Goal: Task Accomplishment & Management: Use online tool/utility

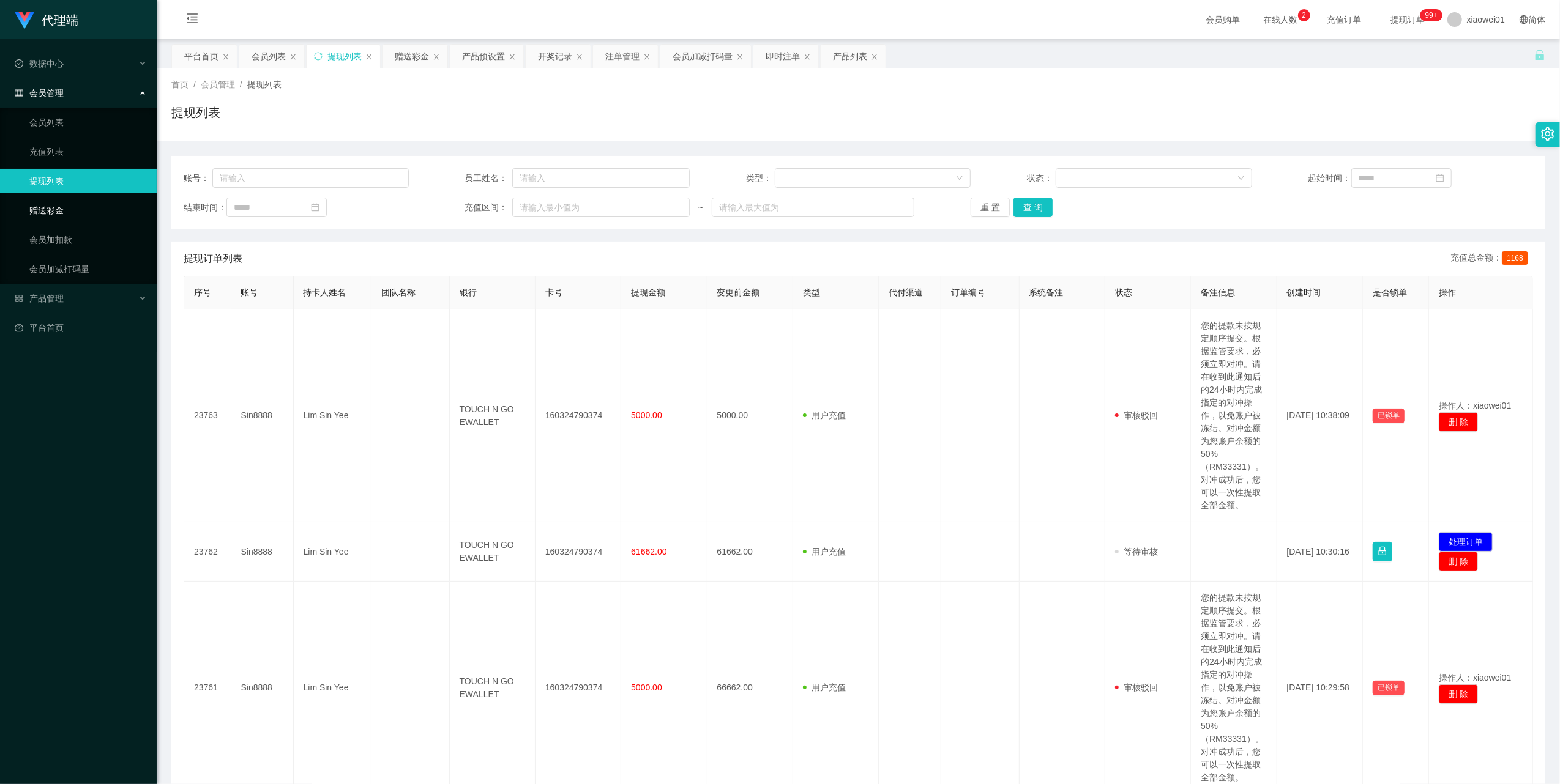
drag, startPoint x: 50, startPoint y: 198, endPoint x: 64, endPoint y: 199, distance: 14.0
click at [50, 198] on link "赠送彩金" at bounding box center [88, 210] width 117 height 24
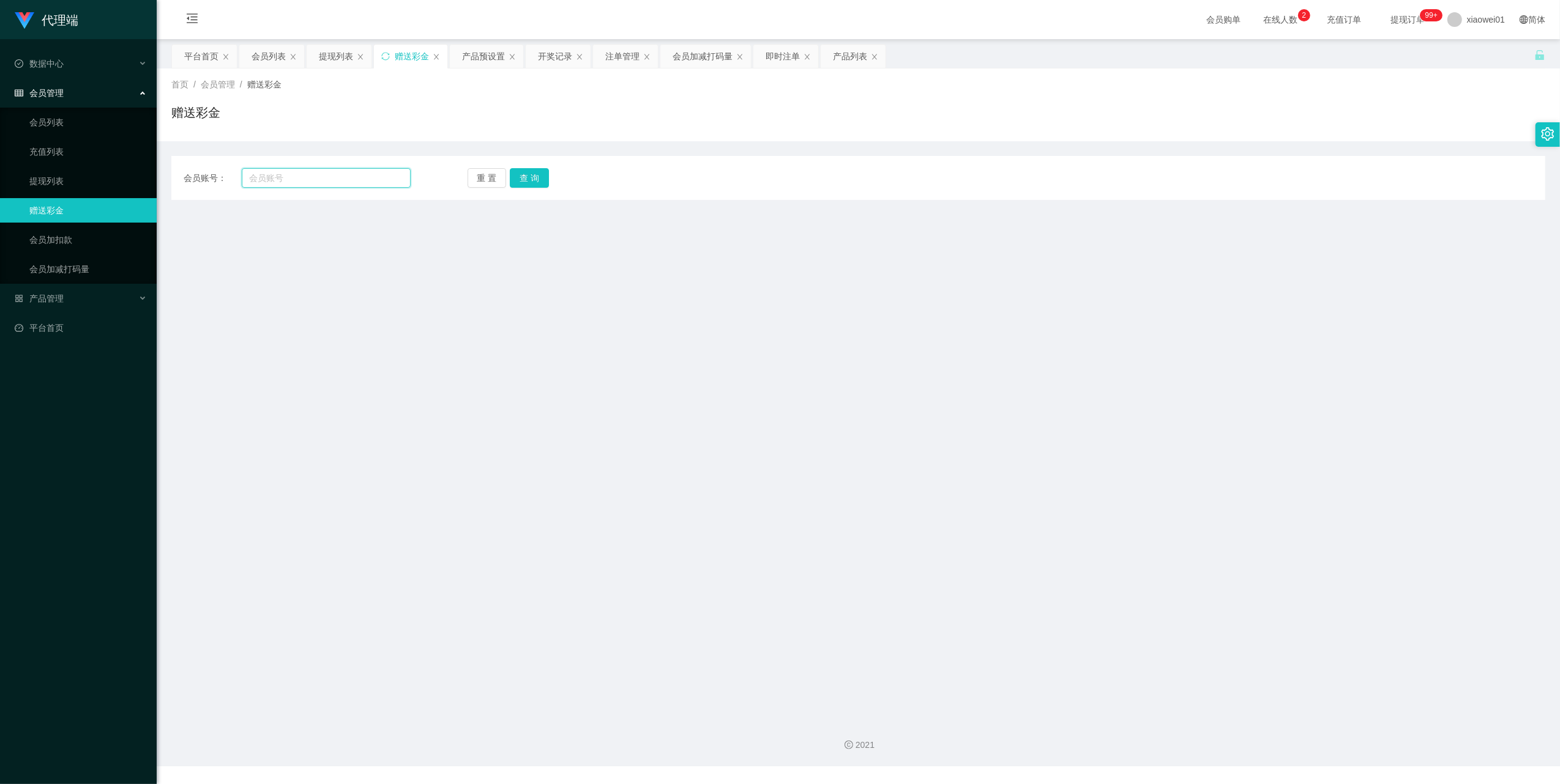
click at [304, 175] on input "text" at bounding box center [326, 178] width 169 height 20
paste input "0168244785"
type input "0168244785"
click at [535, 176] on button "查 询" at bounding box center [529, 178] width 39 height 20
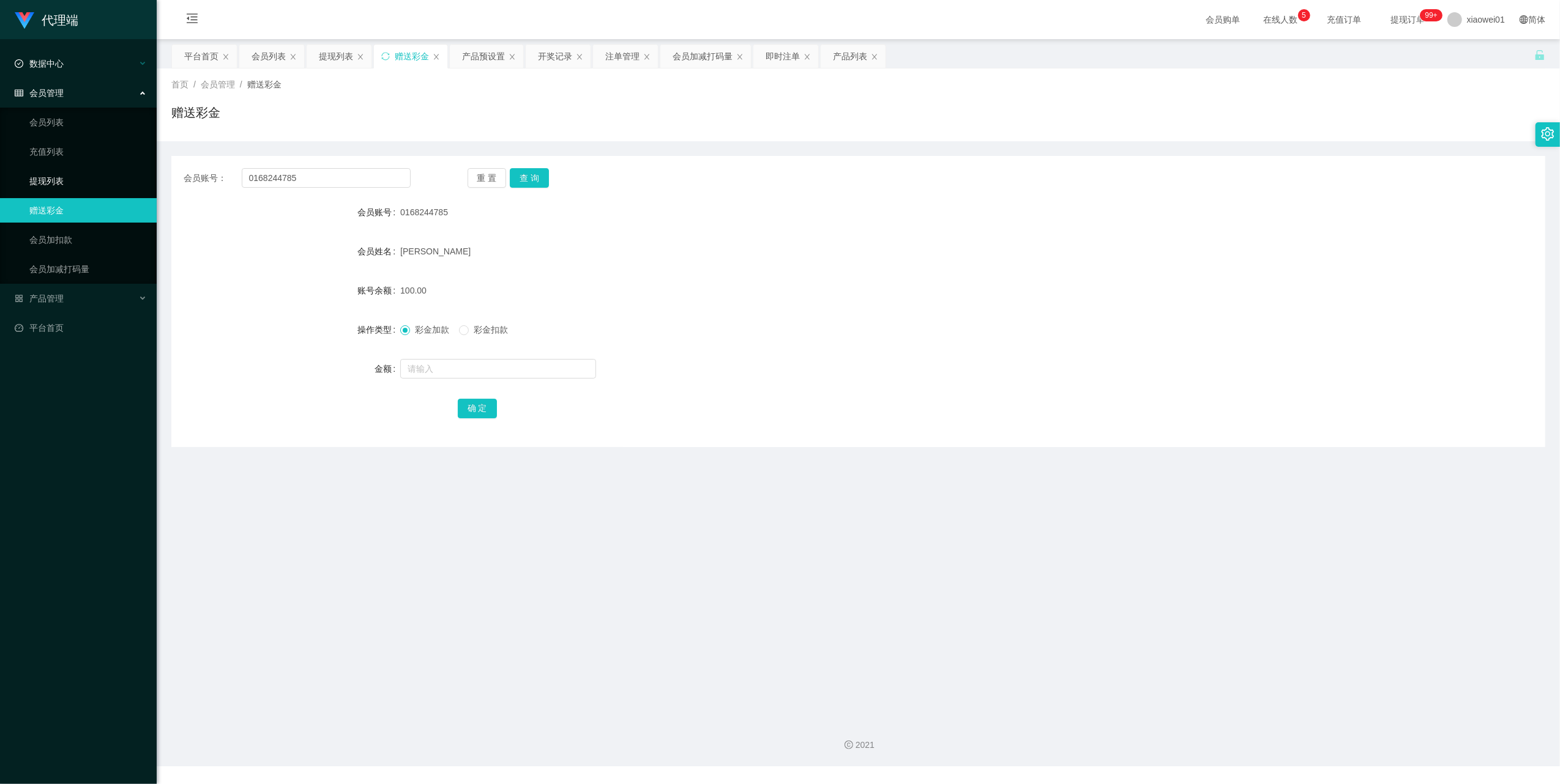
drag, startPoint x: 71, startPoint y: 177, endPoint x: 94, endPoint y: 72, distance: 107.5
click at [71, 176] on link "提现列表" at bounding box center [88, 181] width 117 height 24
